Goal: Task Accomplishment & Management: Use online tool/utility

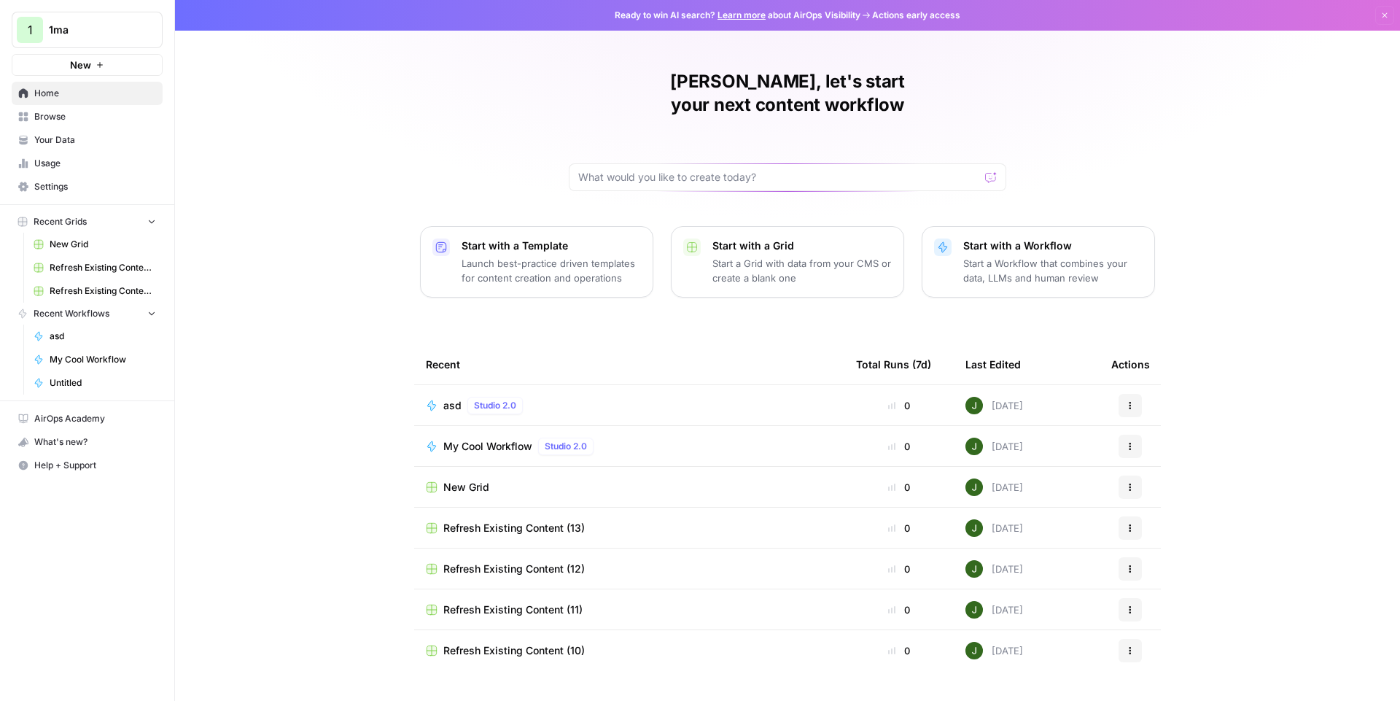
click at [458, 398] on span "asd" at bounding box center [452, 405] width 18 height 15
click at [493, 439] on span "My Cool Workflow" at bounding box center [487, 446] width 89 height 15
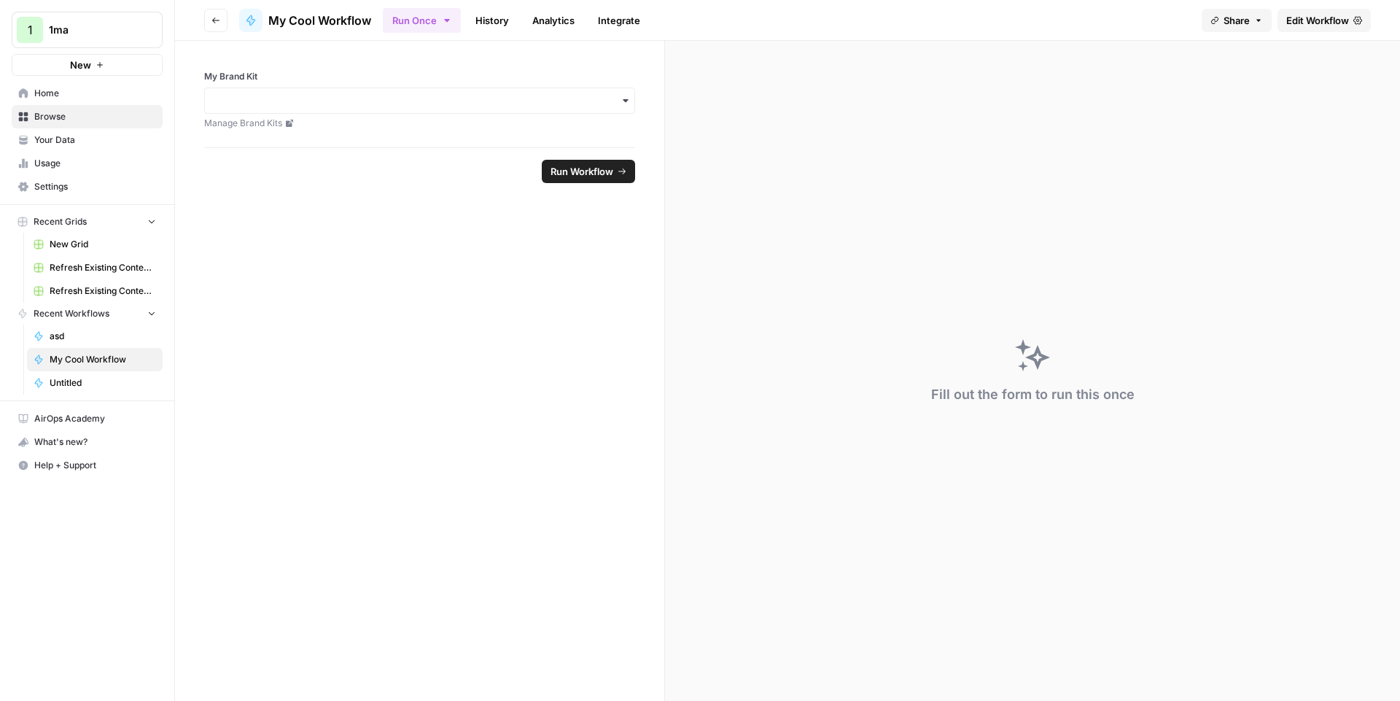
click at [1399, 18] on header "Go back My Cool Workflow Run Once History Analytics Integrate Share Edit Workfl…" at bounding box center [787, 20] width 1225 height 41
click at [1308, 33] on header "Go back My Cool Workflow Run Once History Analytics Integrate Share Edit Workfl…" at bounding box center [787, 20] width 1225 height 41
click at [1306, 25] on span "Edit Workflow" at bounding box center [1317, 20] width 63 height 15
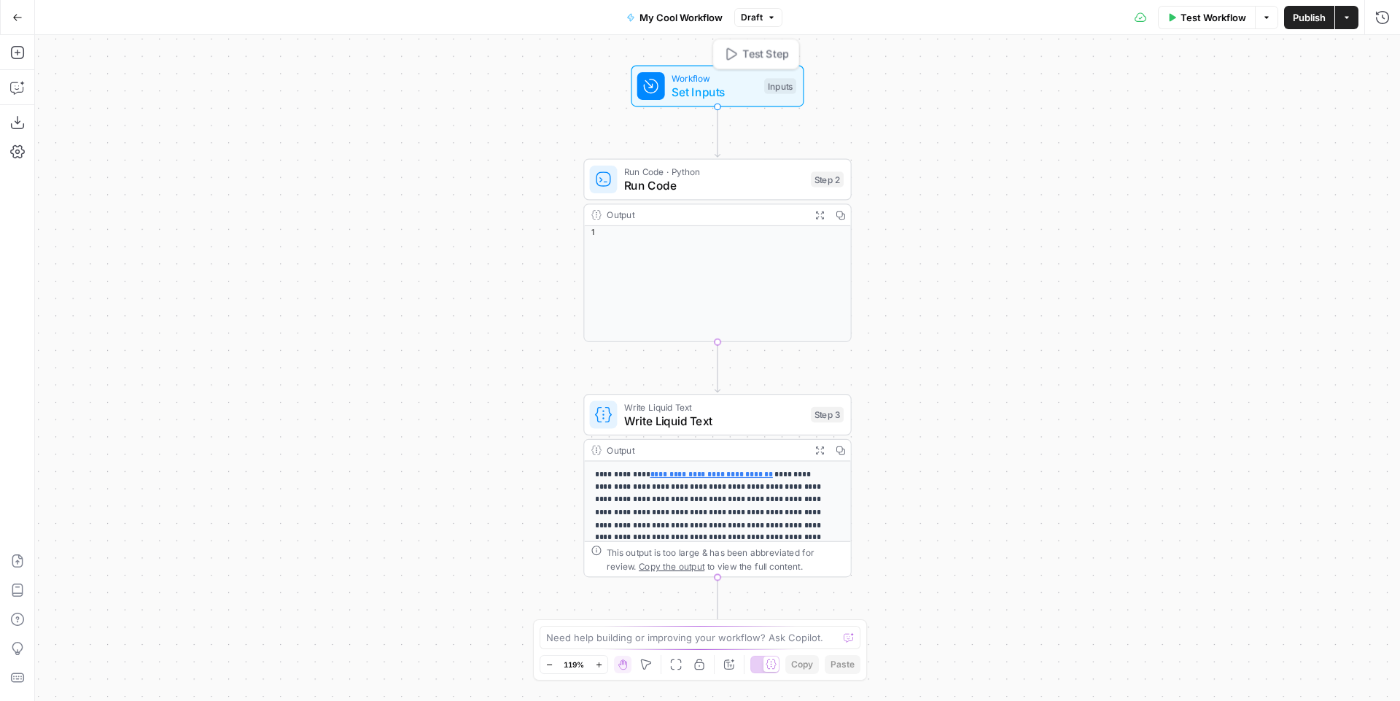
click at [698, 99] on span "Set Inputs" at bounding box center [713, 91] width 85 height 17
click at [1028, 168] on button "Add Field" at bounding box center [1124, 163] width 480 height 23
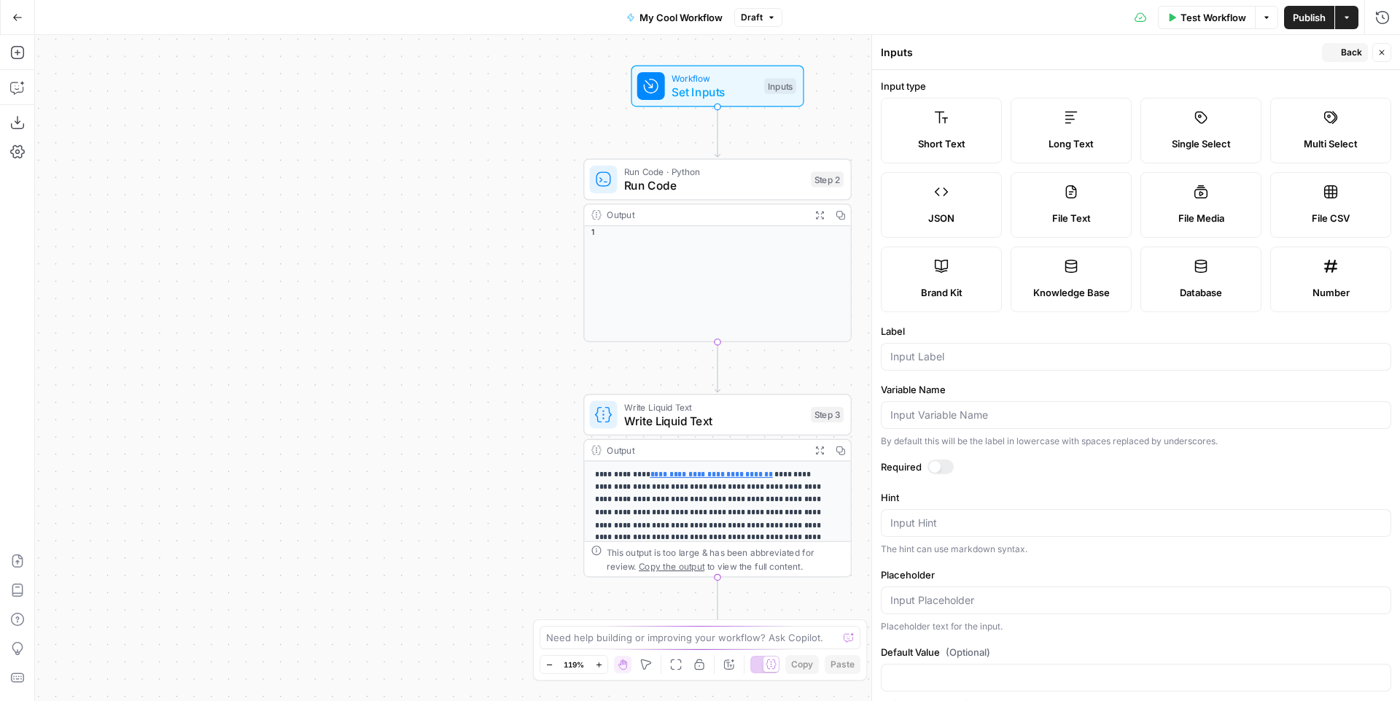
click at [1050, 128] on label "Long Text" at bounding box center [1070, 131] width 121 height 66
click at [1030, 366] on div at bounding box center [1136, 357] width 510 height 28
type input "asd"
click at [1333, 50] on icon "button" at bounding box center [1332, 52] width 9 height 9
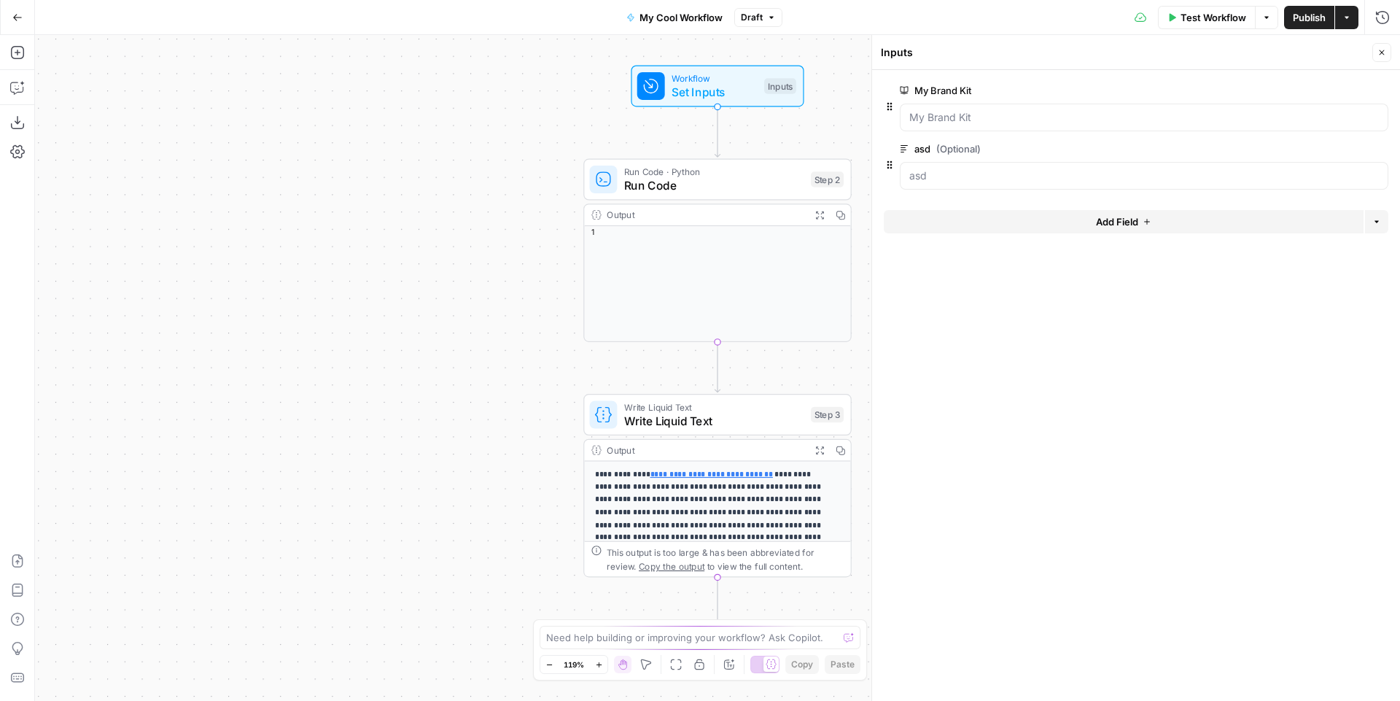
click at [1386, 55] on button "Close" at bounding box center [1381, 52] width 19 height 19
click at [22, 7] on button "Go Back" at bounding box center [17, 17] width 26 height 26
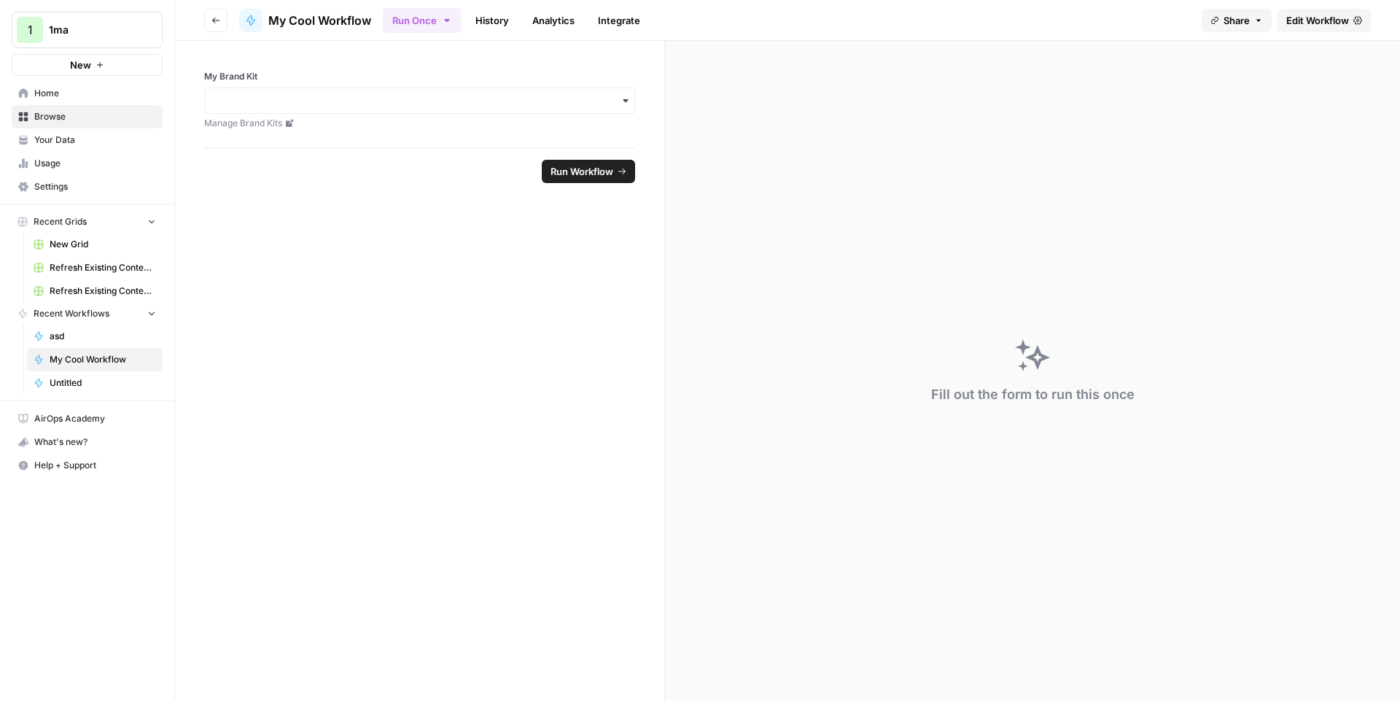
click at [1316, 22] on span "Edit Workflow" at bounding box center [1317, 20] width 63 height 15
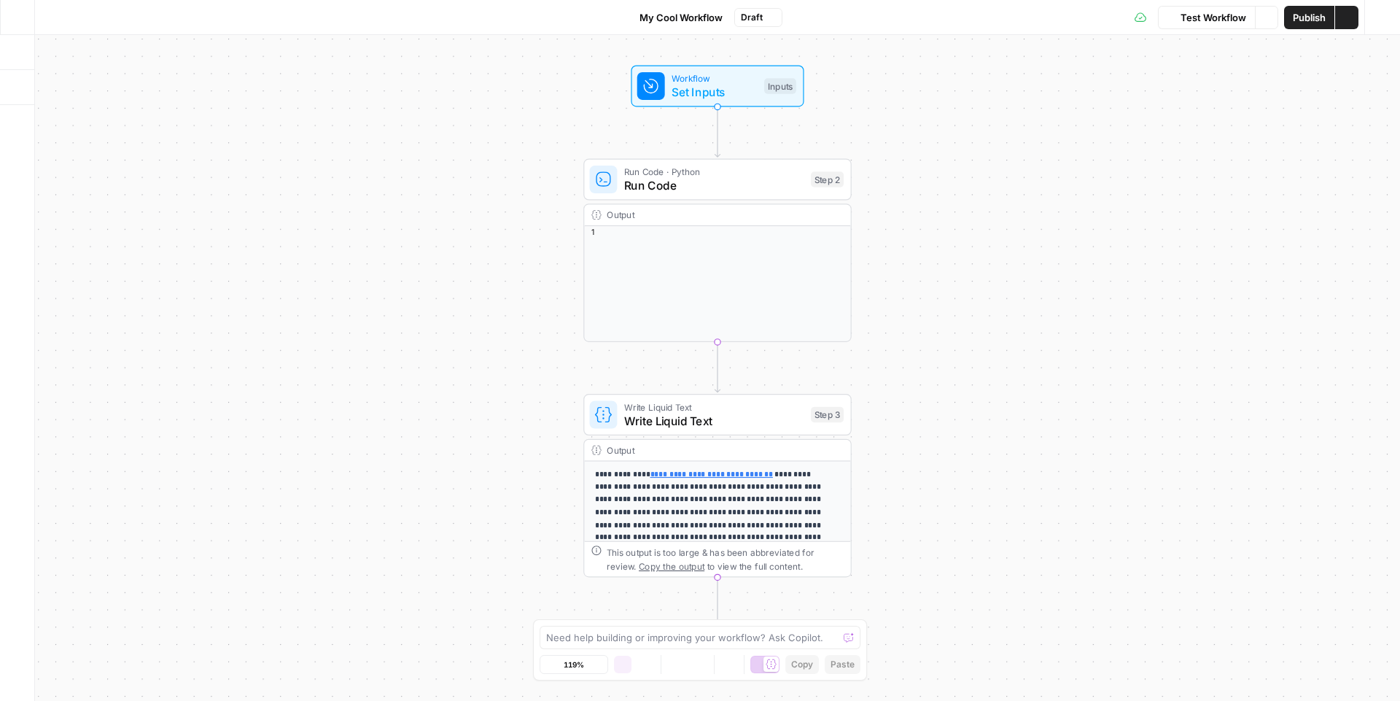
click at [1325, 20] on button "Publish" at bounding box center [1309, 17] width 50 height 23
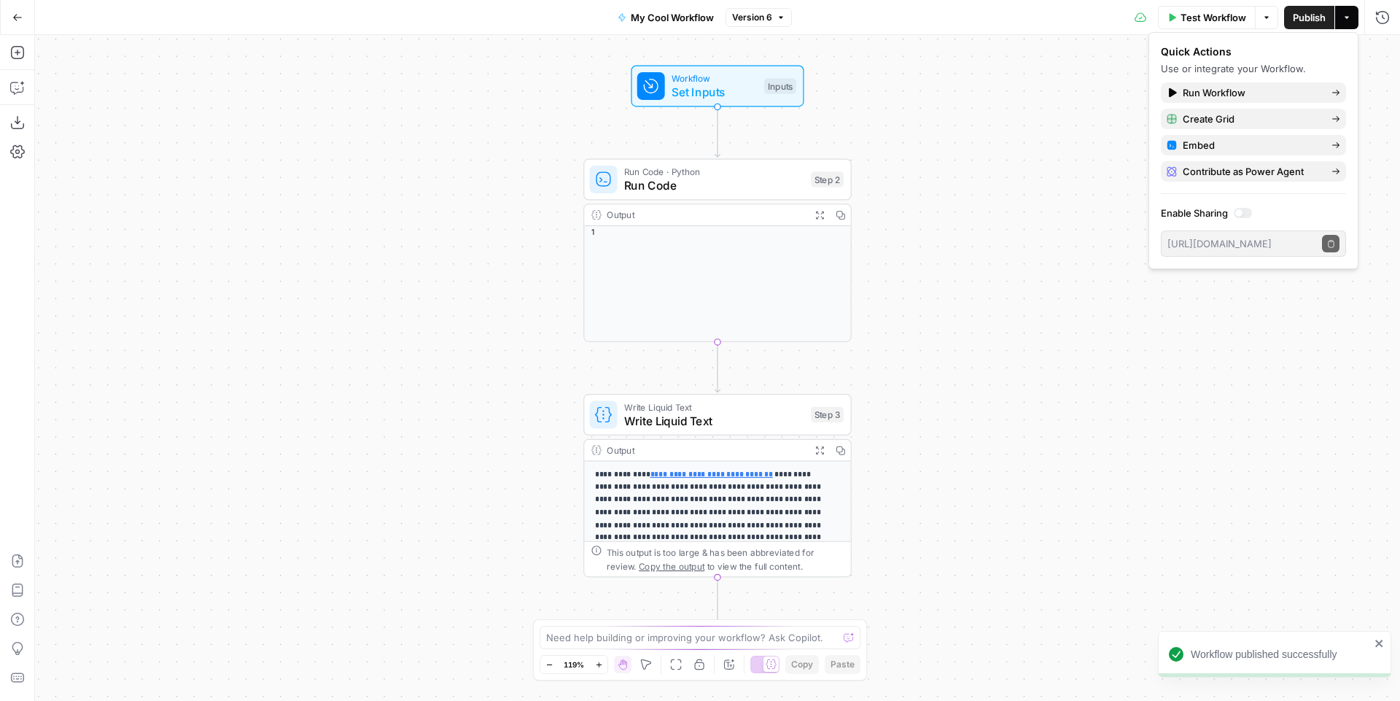
click at [1, 13] on div "Go Back" at bounding box center [17, 17] width 35 height 34
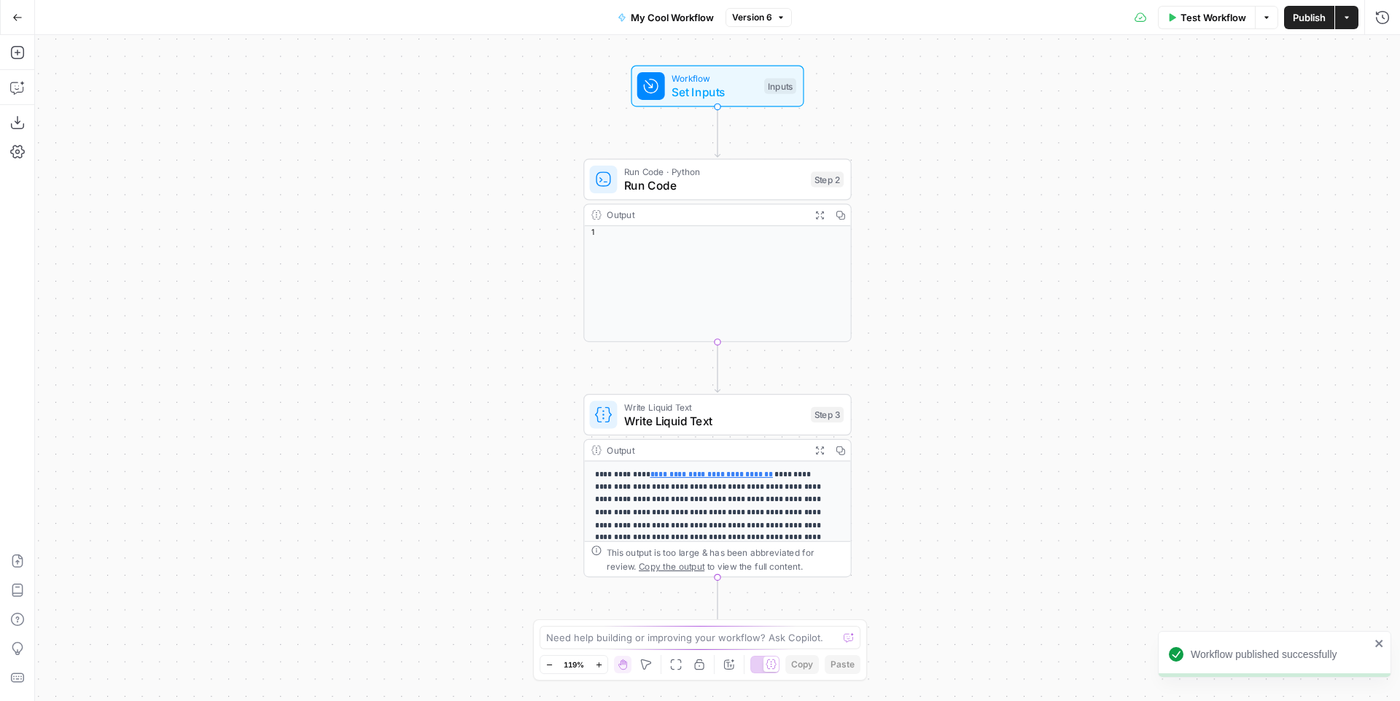
click at [9, 17] on button "Go Back" at bounding box center [17, 17] width 26 height 26
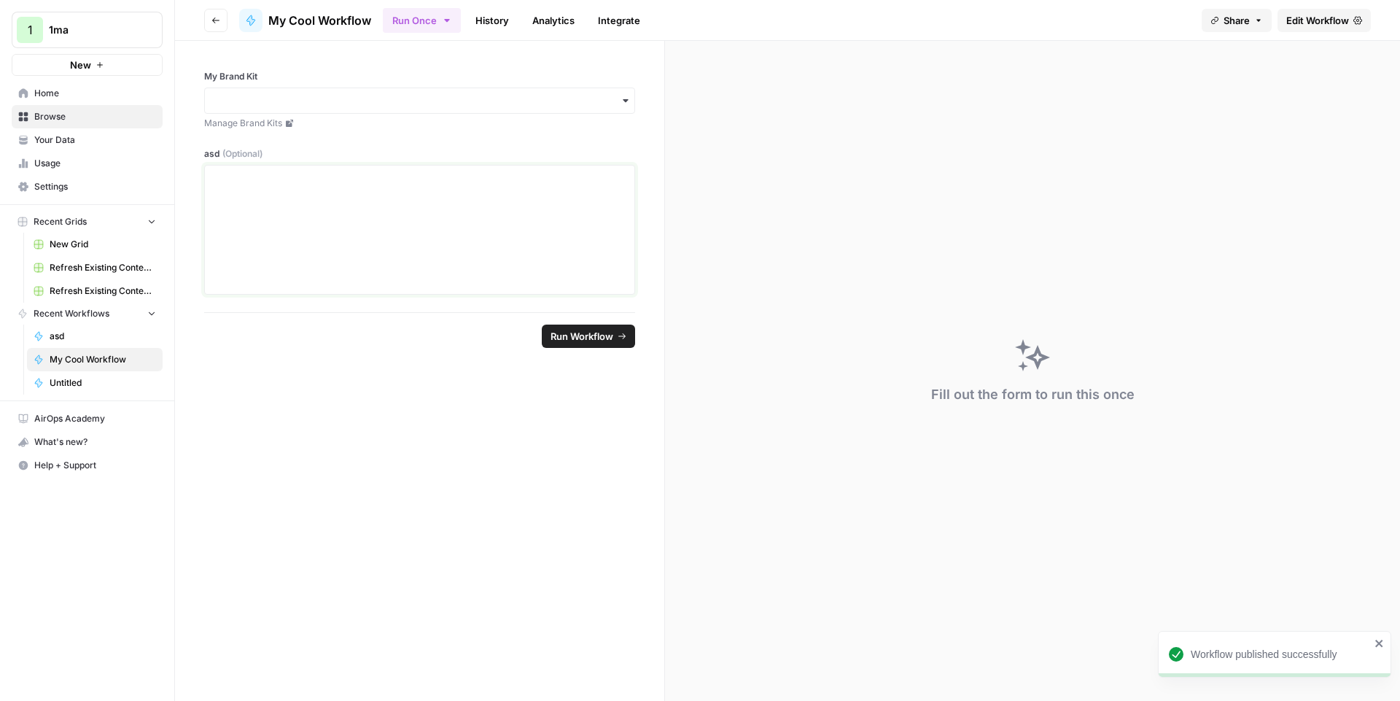
click at [432, 192] on div at bounding box center [420, 229] width 412 height 117
click at [225, 176] on link "****" at bounding box center [225, 179] width 23 height 10
click at [381, 201] on p "**********" at bounding box center [420, 201] width 412 height 60
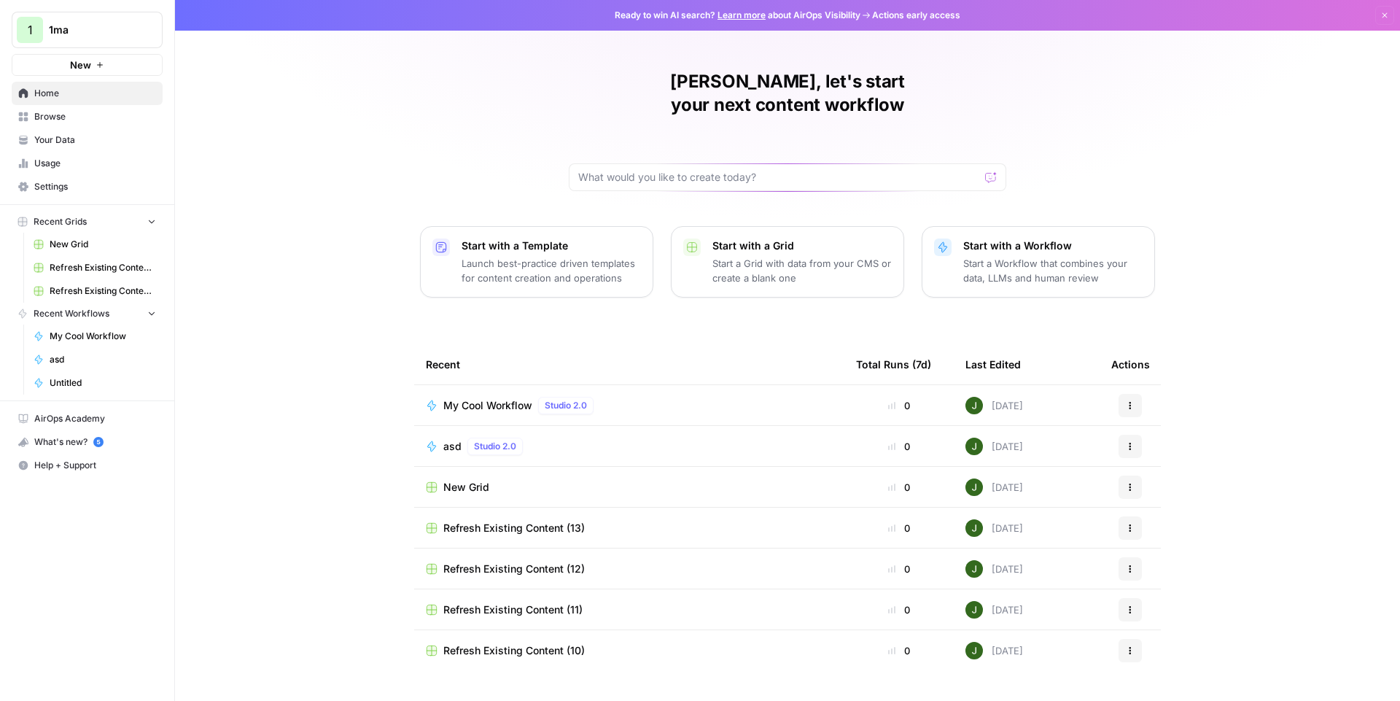
click at [79, 122] on span "Browse" at bounding box center [95, 116] width 122 height 13
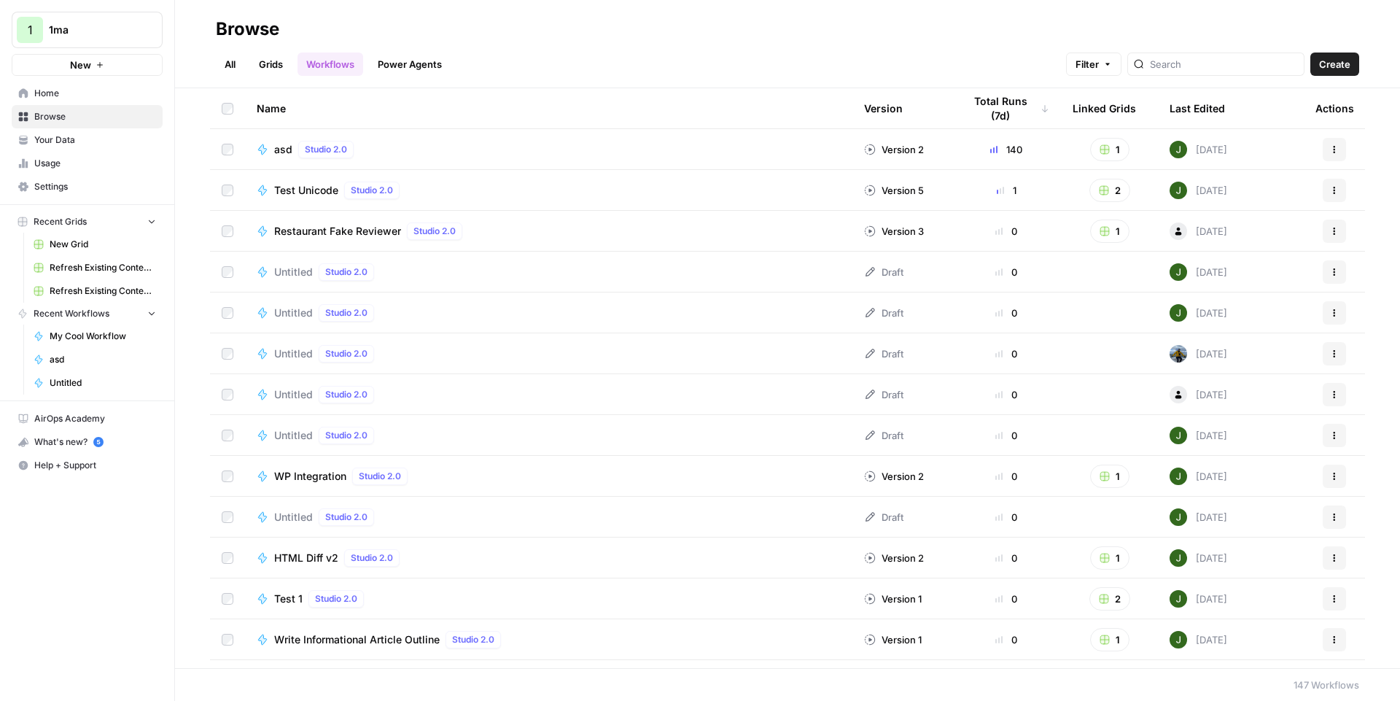
click at [1198, 75] on div at bounding box center [1215, 63] width 177 height 23
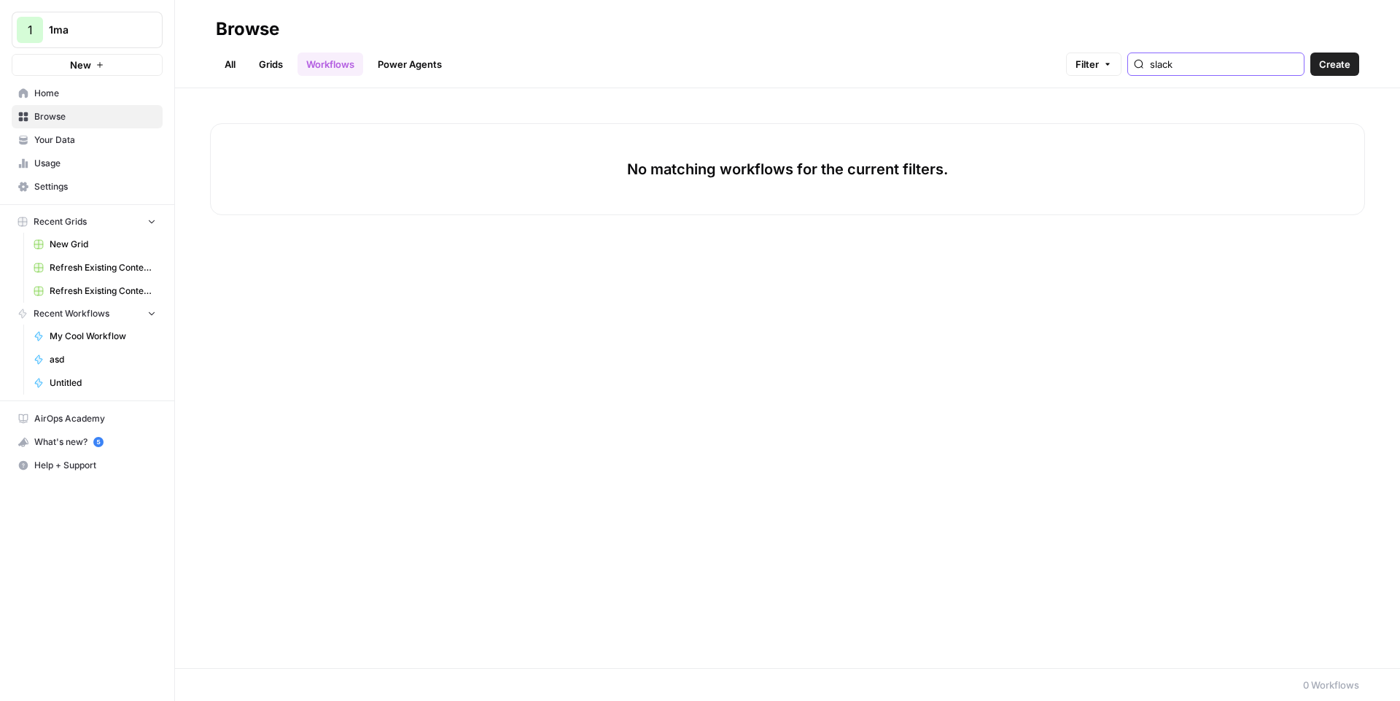
click at [125, 27] on span "1ma" at bounding box center [93, 30] width 88 height 15
type input "slack"
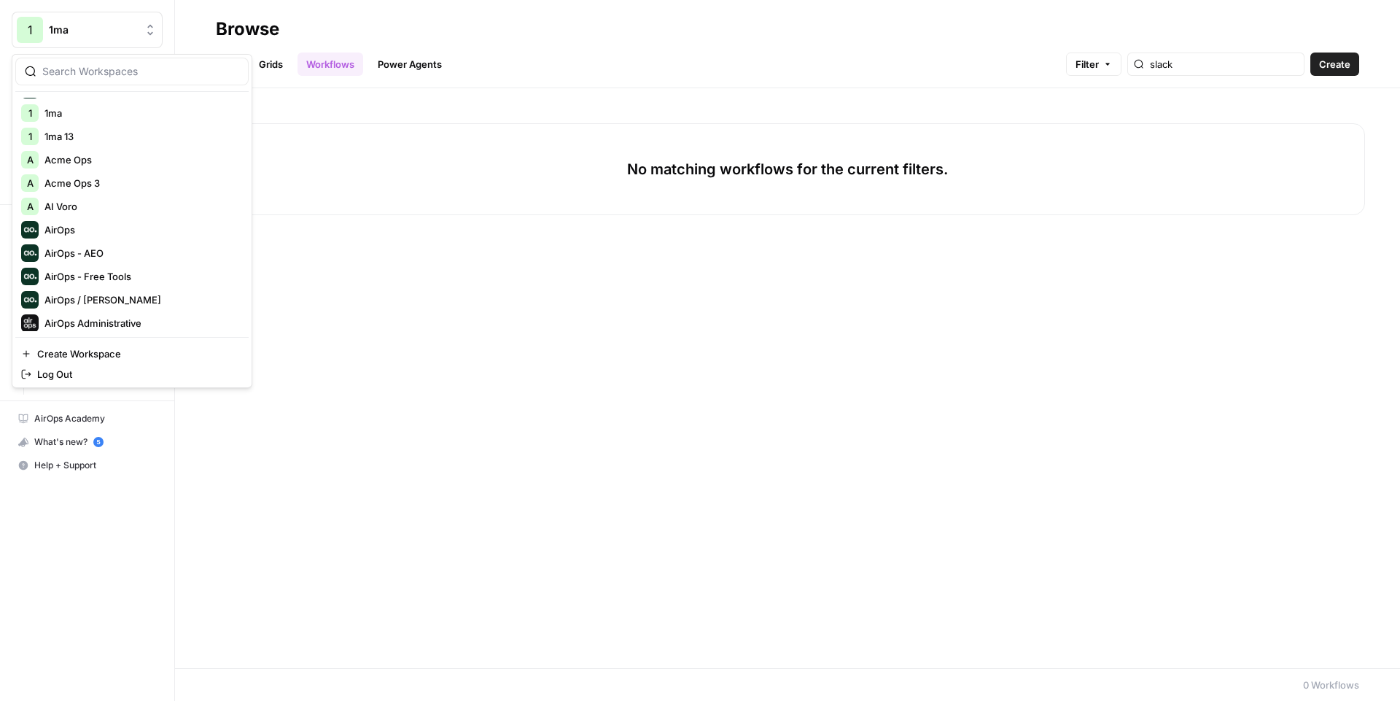
scroll to position [262, 0]
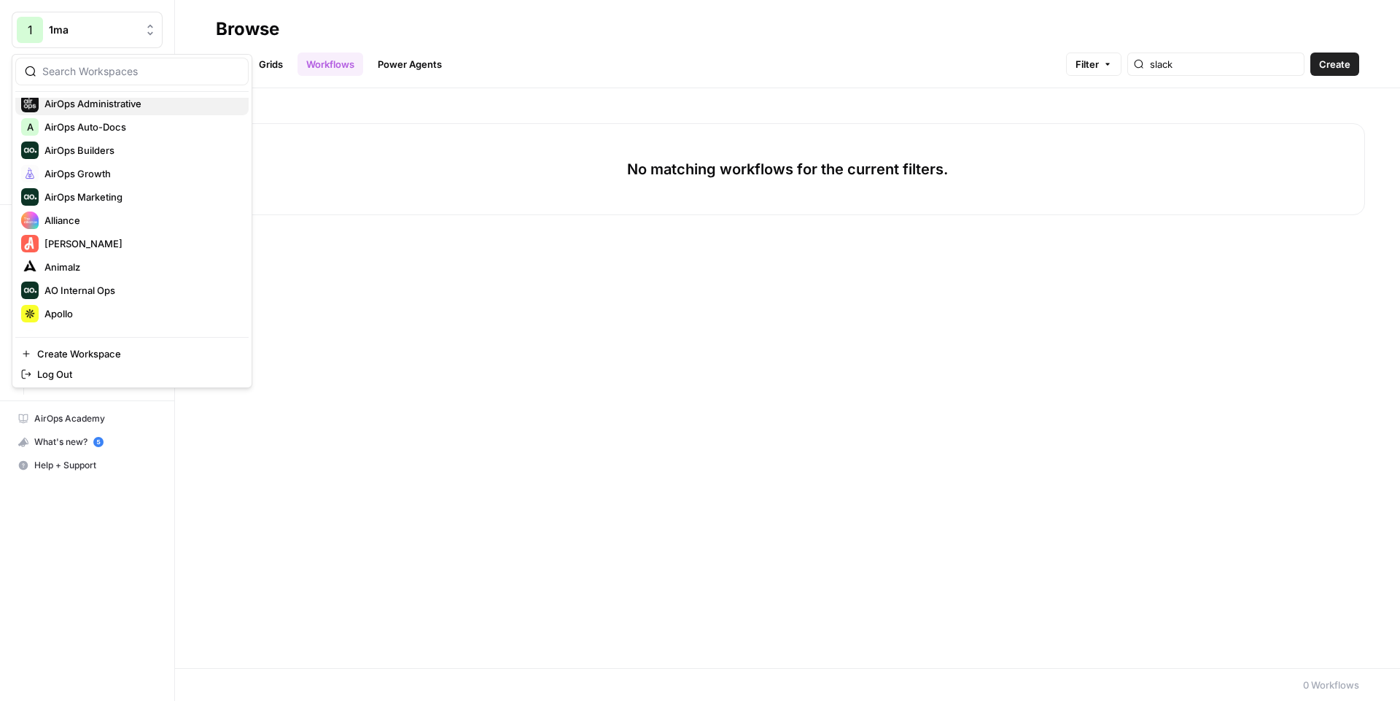
click at [121, 112] on div "AirOps Administrative" at bounding box center [132, 103] width 222 height 17
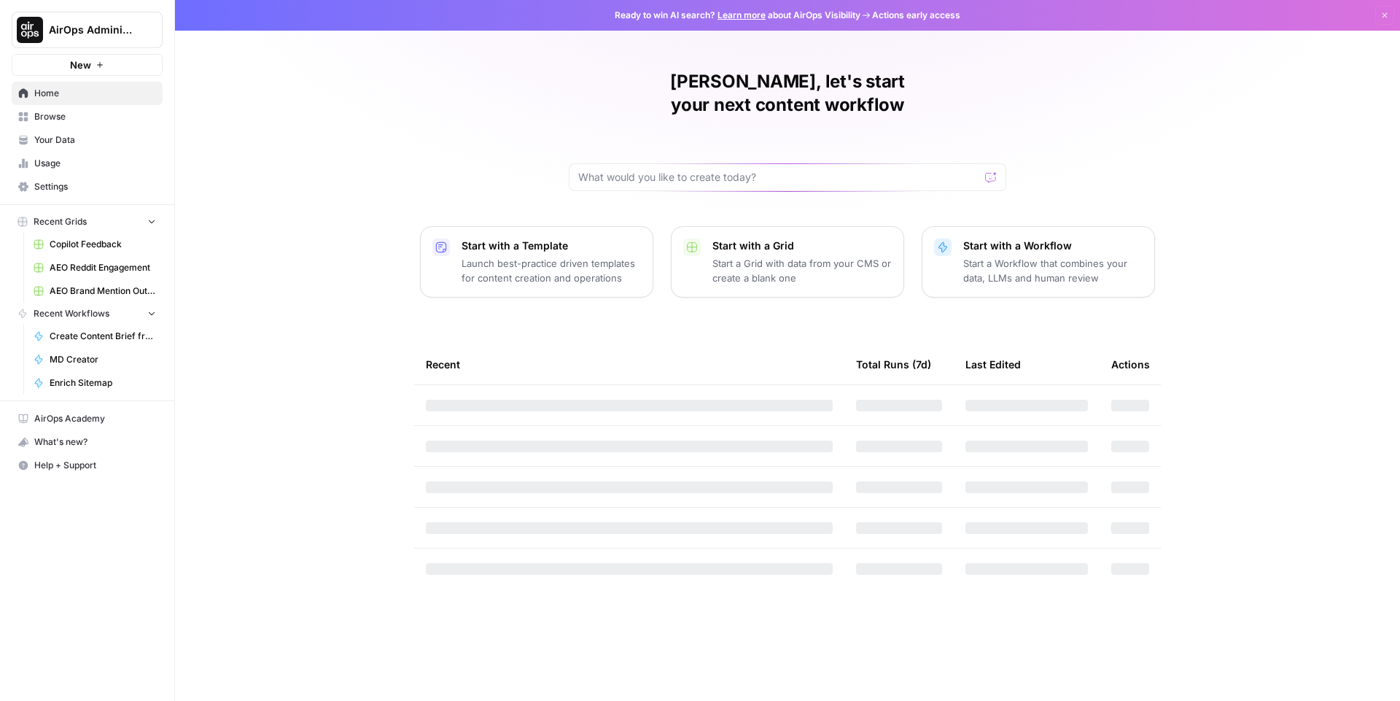
click at [150, 119] on span "Browse" at bounding box center [95, 116] width 122 height 13
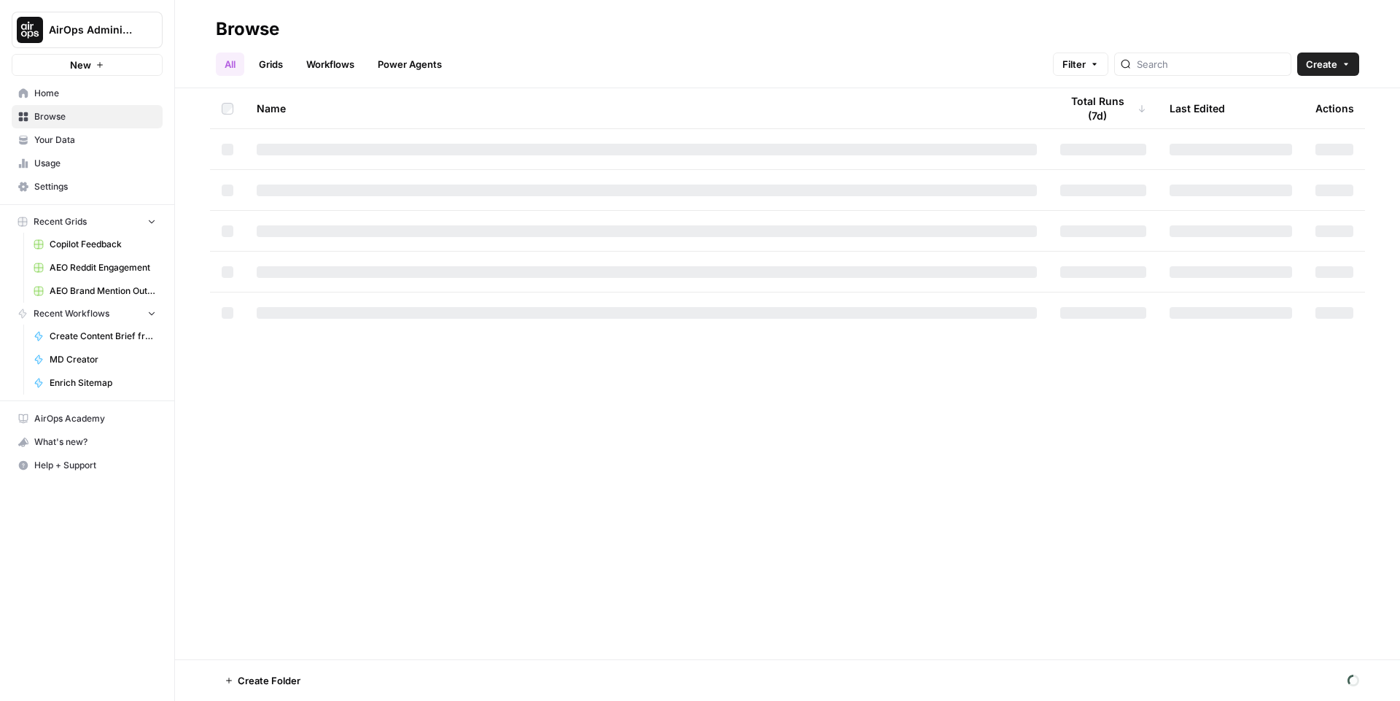
click at [353, 69] on link "Workflows" at bounding box center [330, 63] width 66 height 23
click at [1190, 68] on input "search" at bounding box center [1224, 64] width 148 height 15
type input "slack"
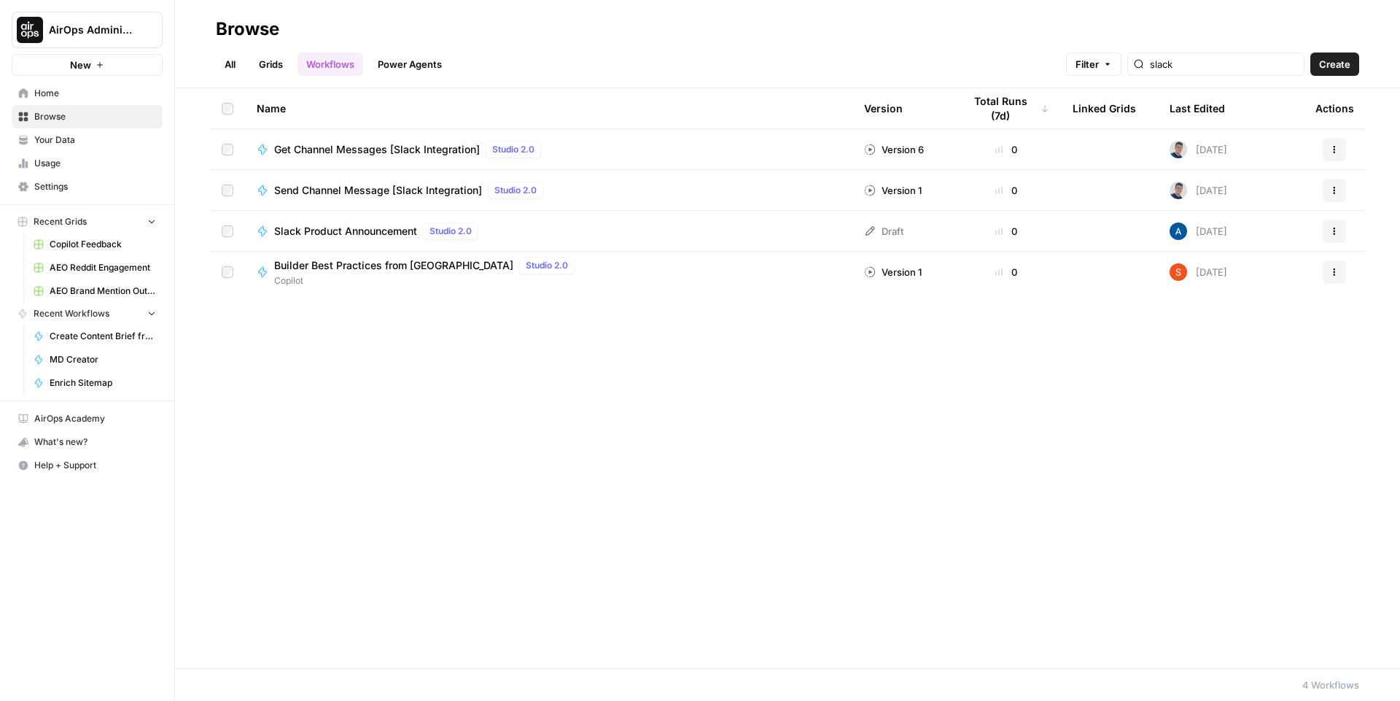
click at [378, 195] on span "Send Channel Message [Slack Integration]" at bounding box center [378, 190] width 208 height 15
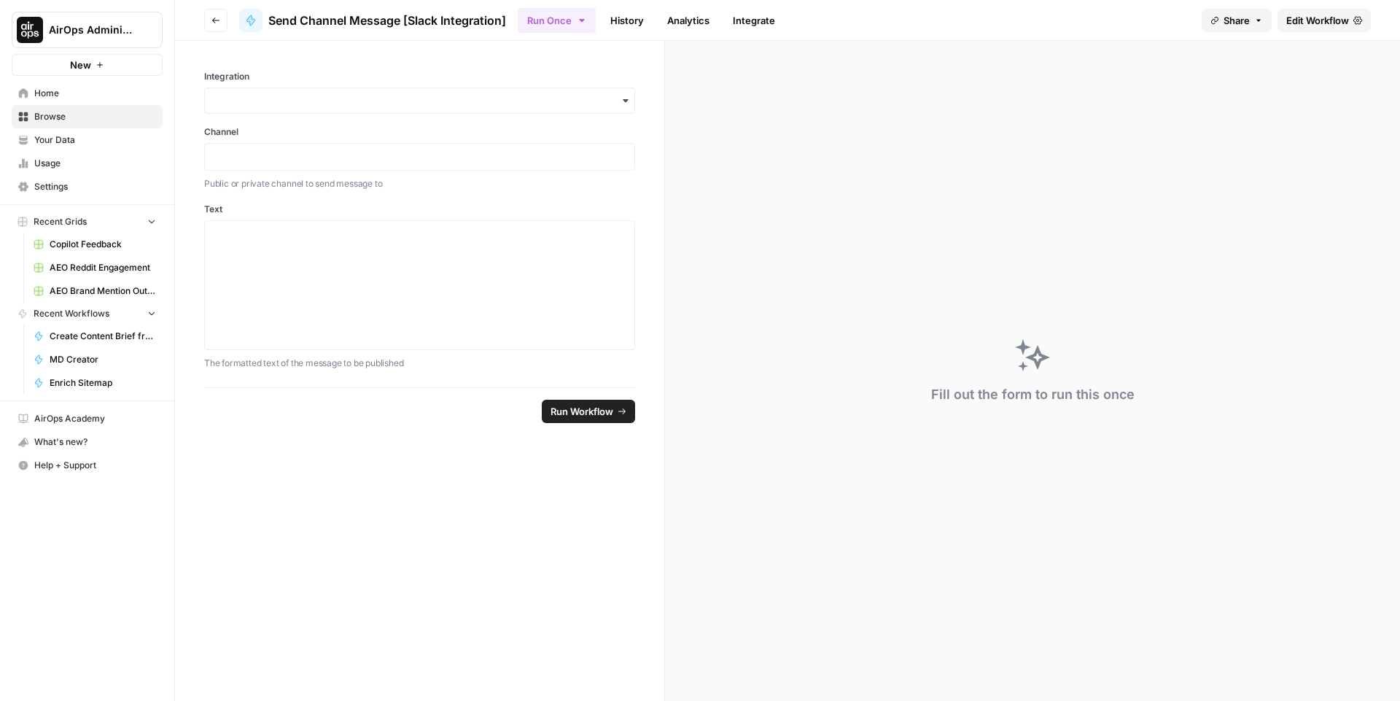
click at [1334, 17] on span "Edit Workflow" at bounding box center [1317, 20] width 63 height 15
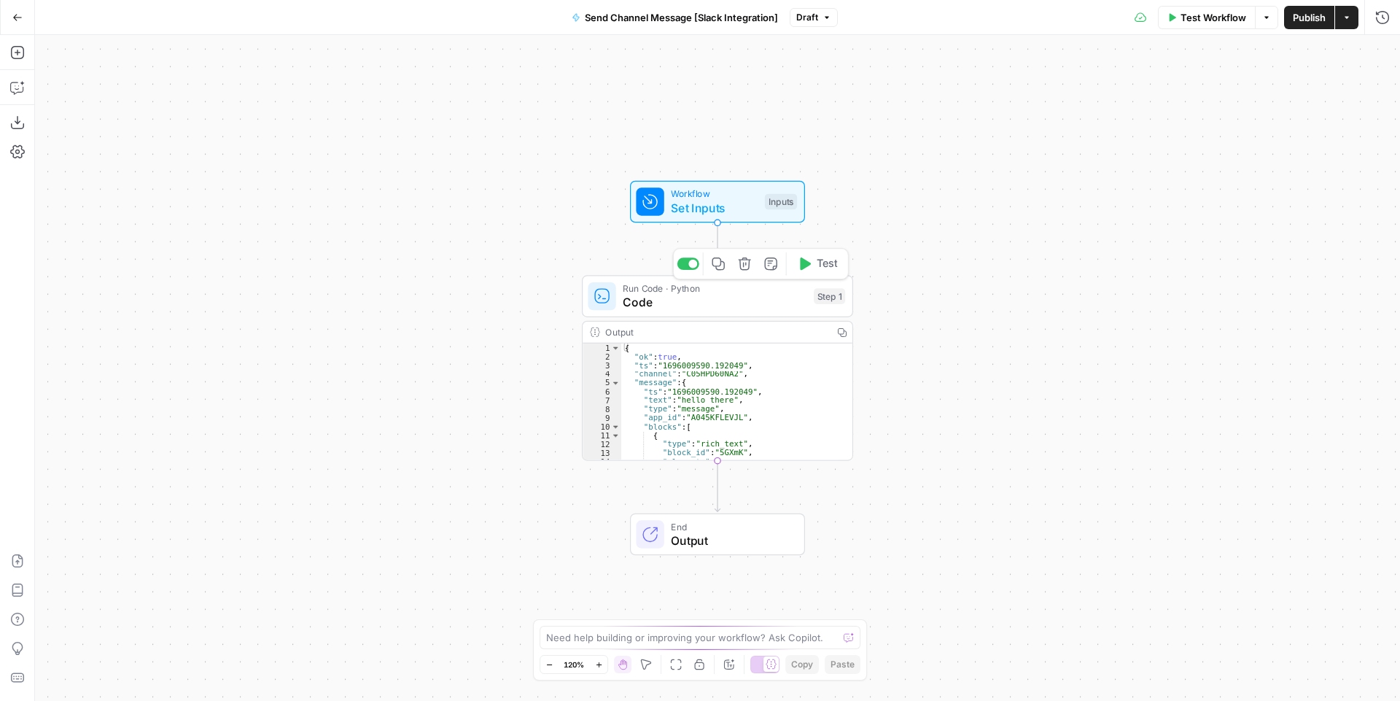
click at [747, 294] on span "Code" at bounding box center [715, 302] width 184 height 17
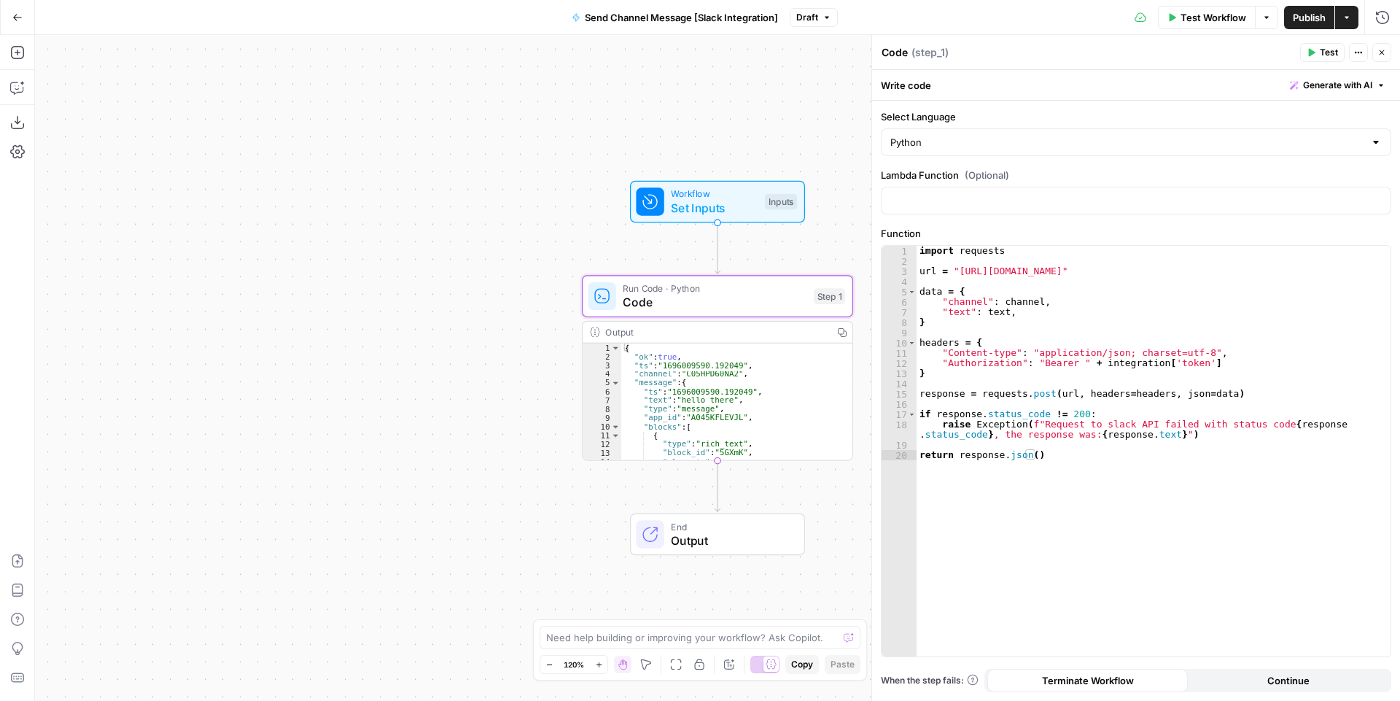
click at [16, 17] on icon "button" at bounding box center [17, 17] width 9 height 7
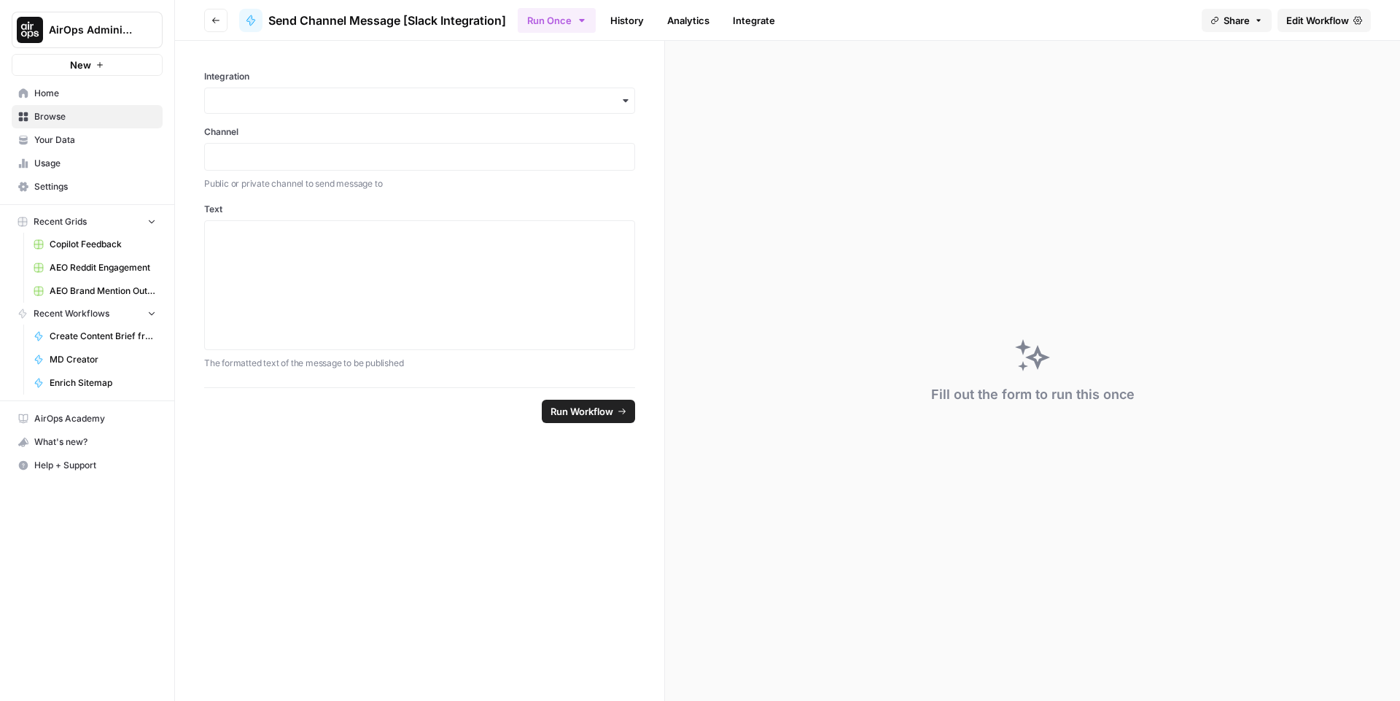
click at [64, 37] on button "AirOps Administrative" at bounding box center [87, 30] width 151 height 36
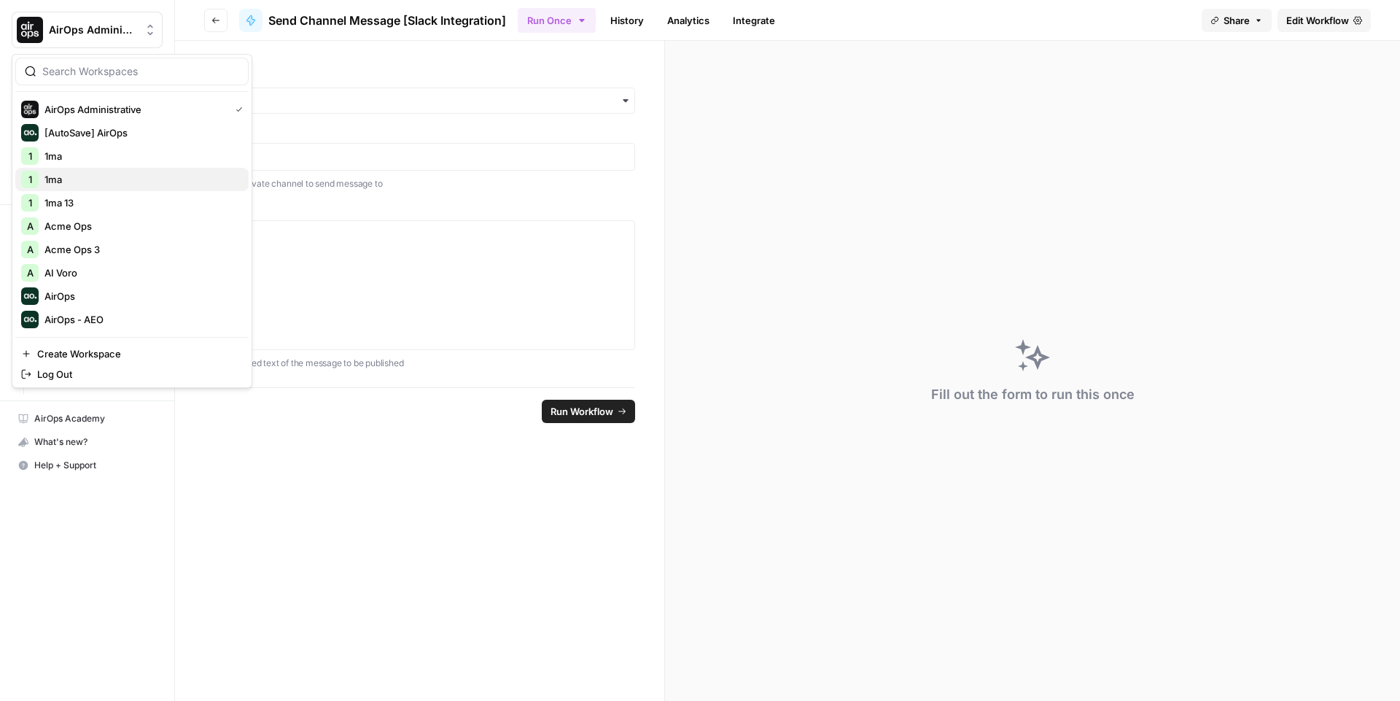
click at [88, 178] on span "1ma" at bounding box center [140, 179] width 192 height 15
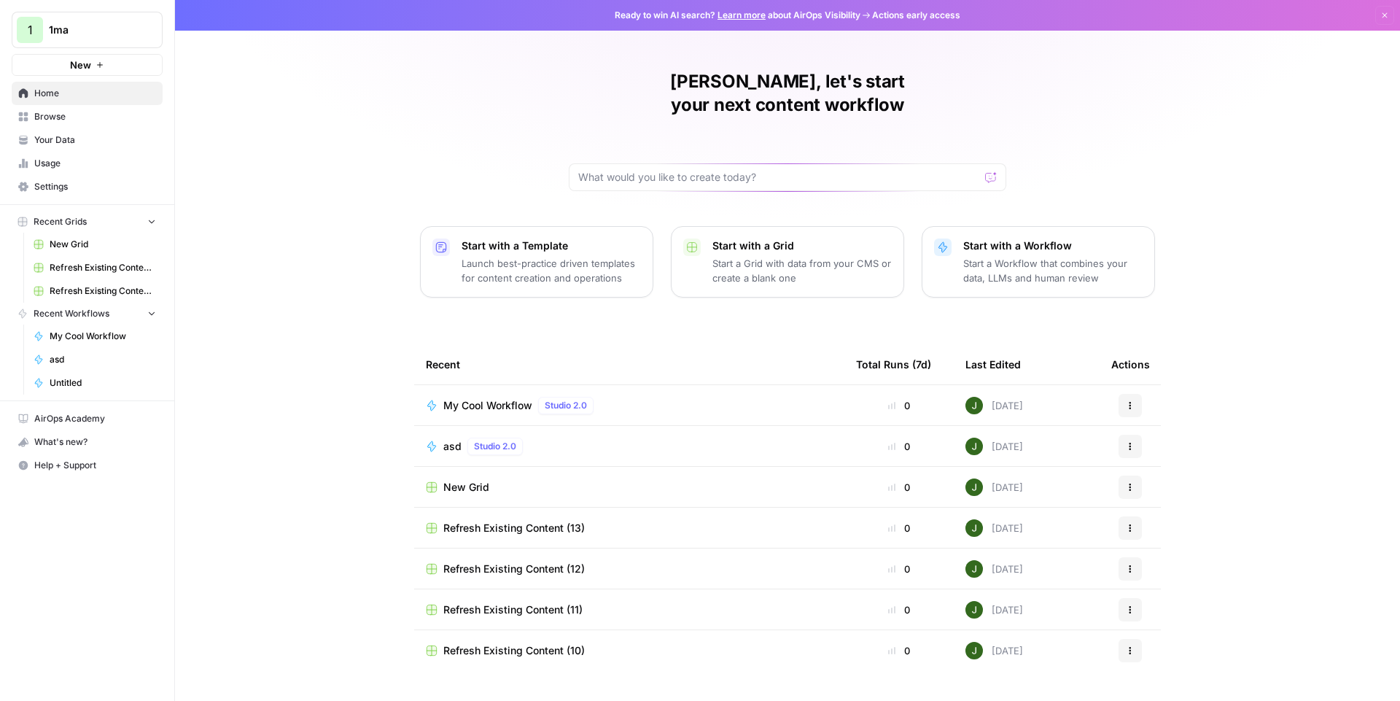
click at [72, 192] on span "Settings" at bounding box center [95, 186] width 122 height 13
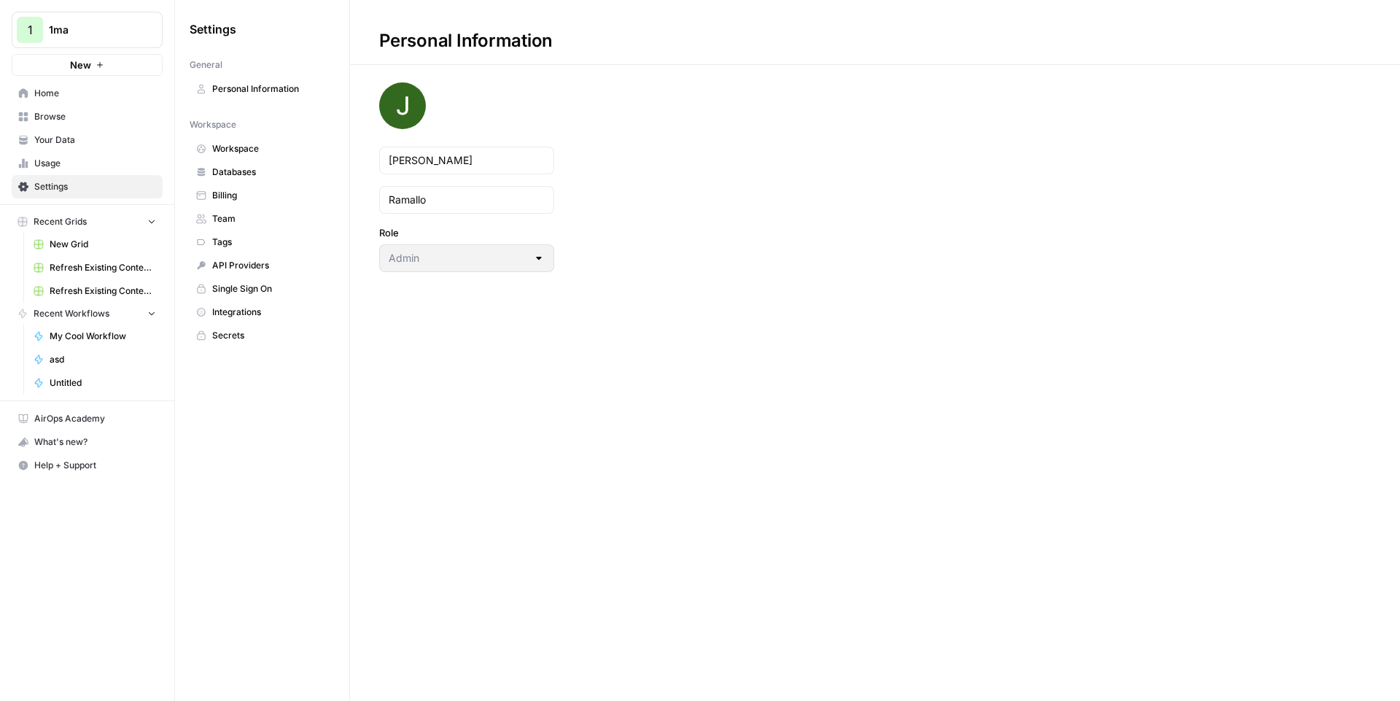
click at [246, 319] on link "Integrations" at bounding box center [262, 311] width 145 height 23
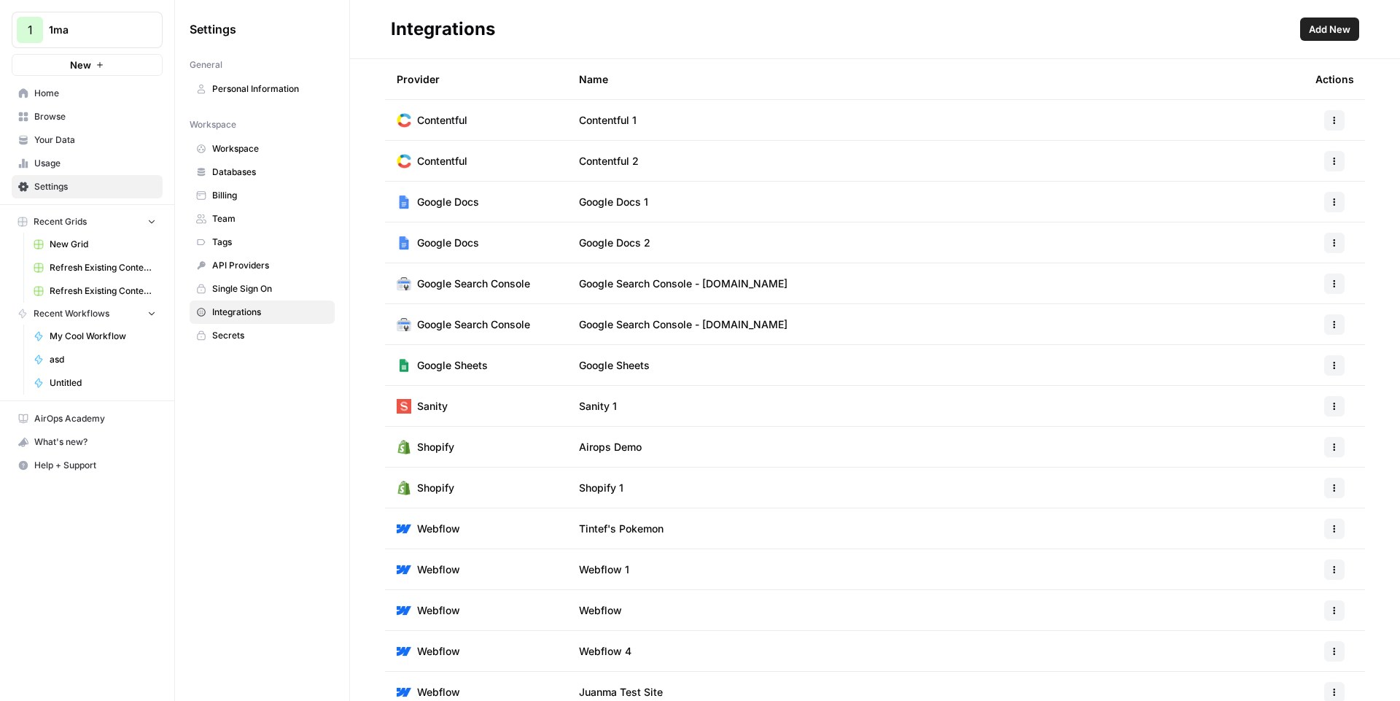
click at [1294, 26] on div "Integrations Add New" at bounding box center [875, 28] width 968 height 23
click at [1327, 31] on span "Add New" at bounding box center [1330, 29] width 42 height 15
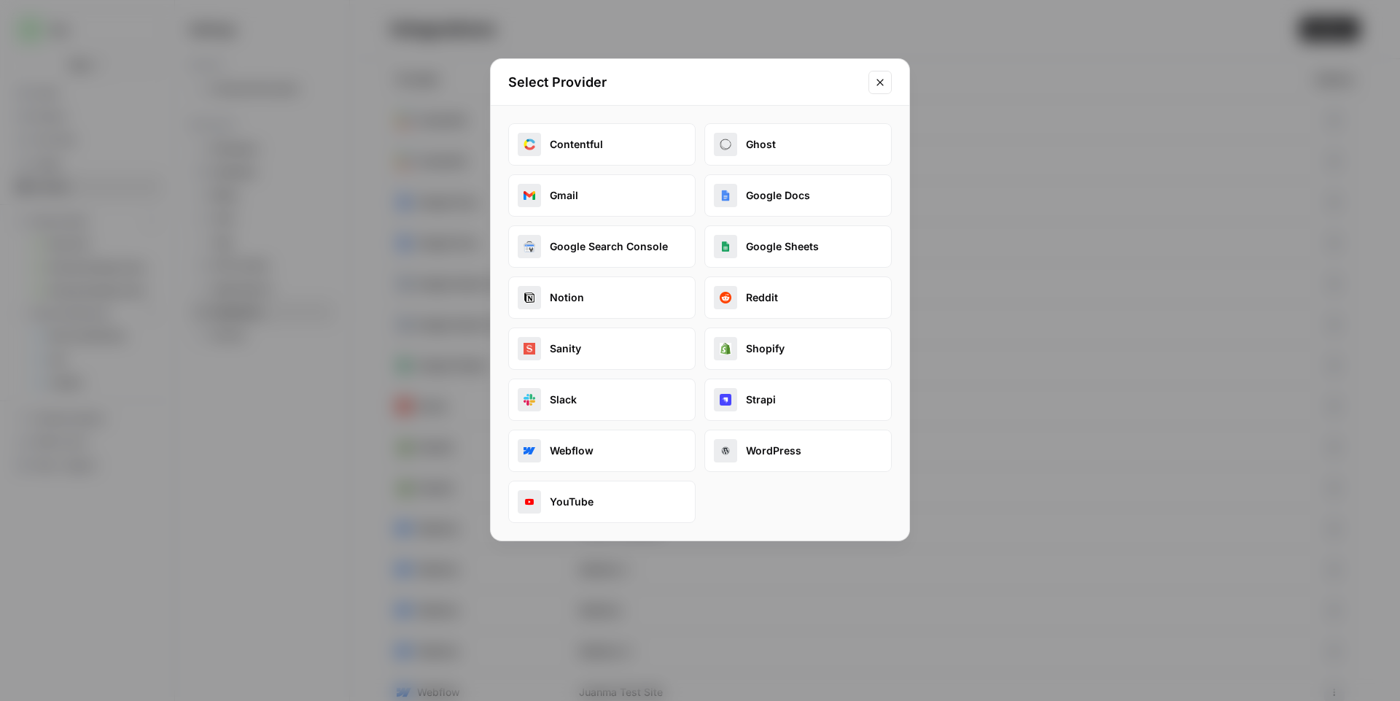
click at [586, 406] on button "Slack" at bounding box center [601, 399] width 187 height 42
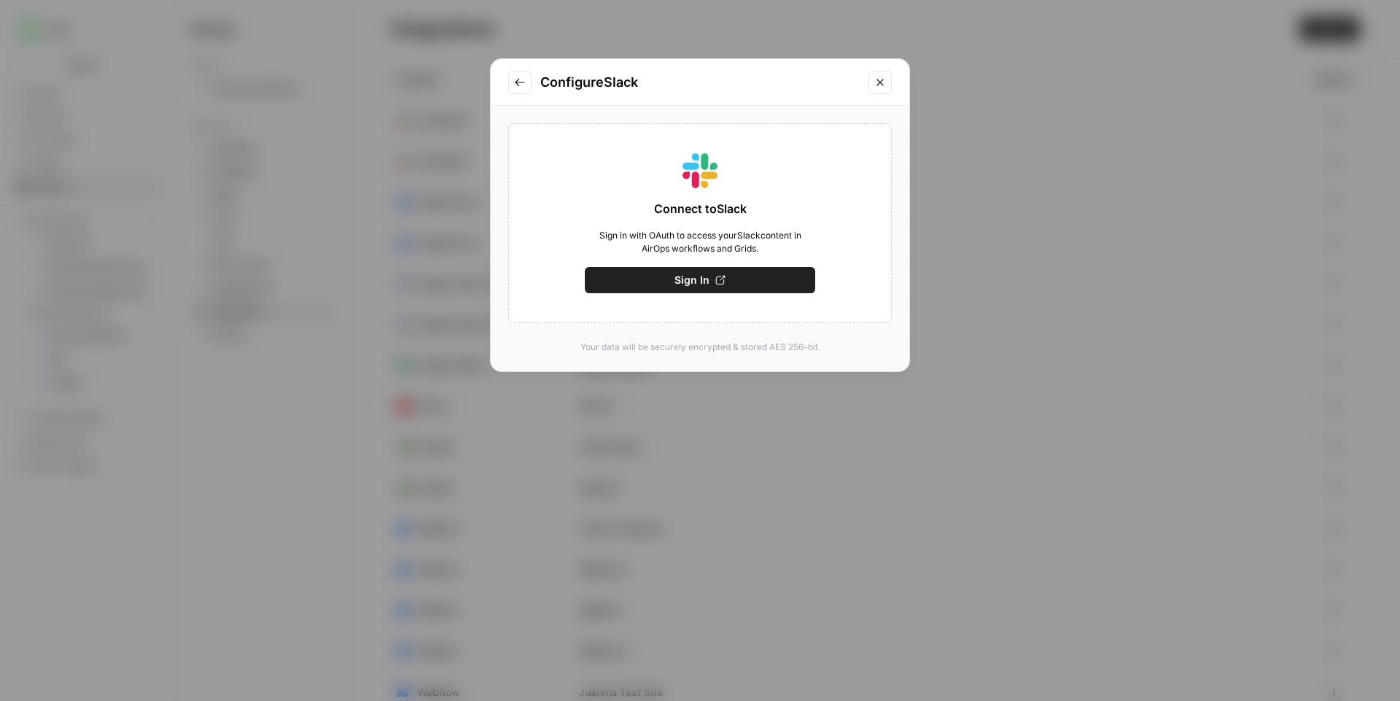
click at [669, 276] on button "Sign In" at bounding box center [700, 280] width 230 height 26
